Goal: Information Seeking & Learning: Check status

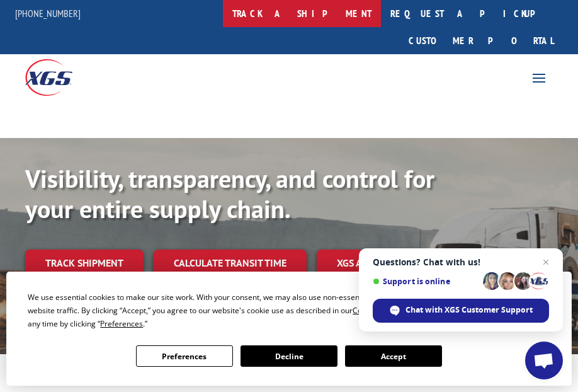
click at [331, 16] on link "track a shipment" at bounding box center [302, 13] width 158 height 27
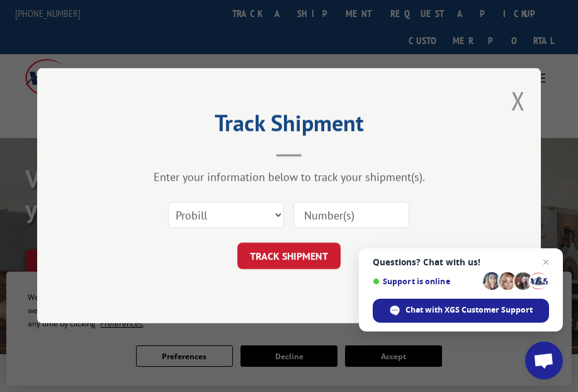
paste input "17230636"
type input "17230636"
click at [300, 259] on button "TRACK SHIPMENT" at bounding box center [288, 256] width 103 height 26
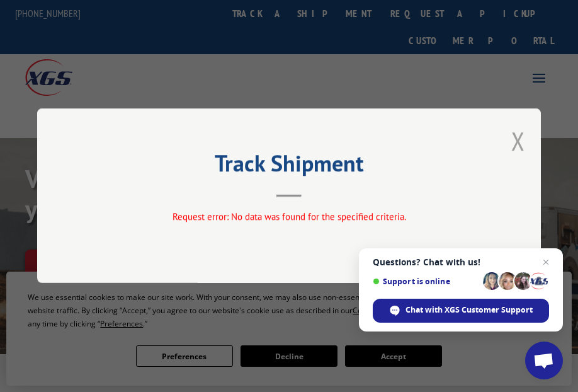
click at [522, 138] on button "Close modal" at bounding box center [518, 140] width 14 height 33
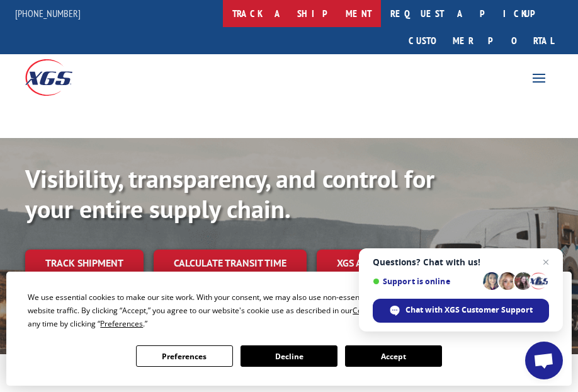
click at [328, 12] on link "track a shipment" at bounding box center [302, 13] width 158 height 27
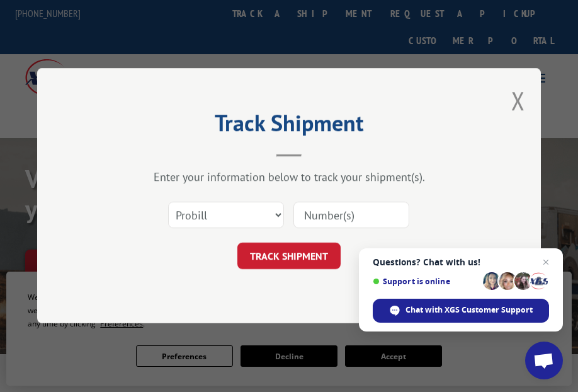
paste input "17230636"
type input "17230636"
click at [302, 256] on button "TRACK SHIPMENT" at bounding box center [288, 256] width 103 height 26
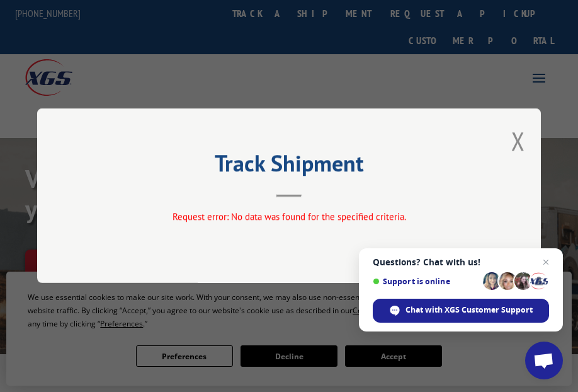
click at [547, 261] on span "Close chat" at bounding box center [546, 261] width 15 height 15
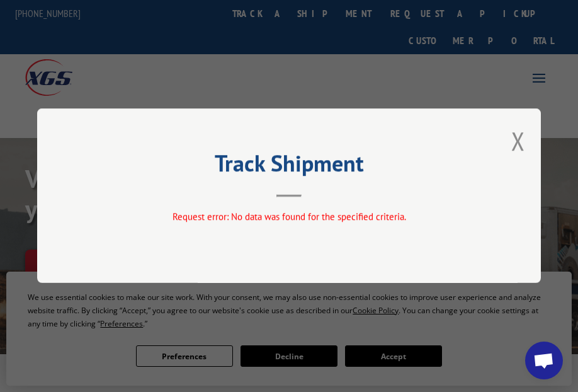
click at [518, 137] on button "Close modal" at bounding box center [518, 140] width 14 height 33
